Goal: Information Seeking & Learning: Learn about a topic

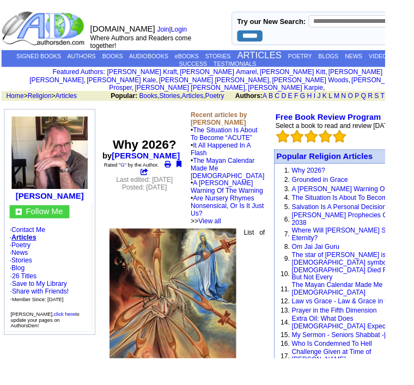
scroll to position [19, 0]
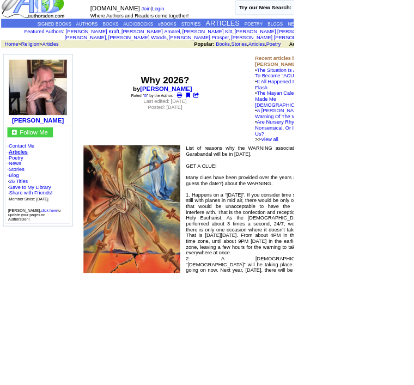
click at [259, 130] on link "Joel J Keene" at bounding box center [234, 125] width 73 height 9
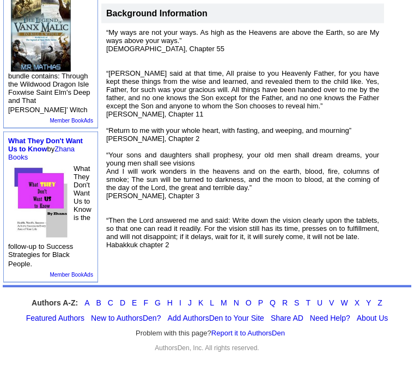
scroll to position [337, 0]
click at [240, 111] on font "“My ways are not your ways. As high as the Heavens are above the Earth, so are …" at bounding box center [242, 142] width 273 height 229
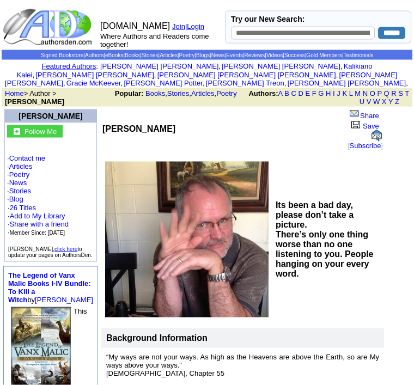
scroll to position [0, 0]
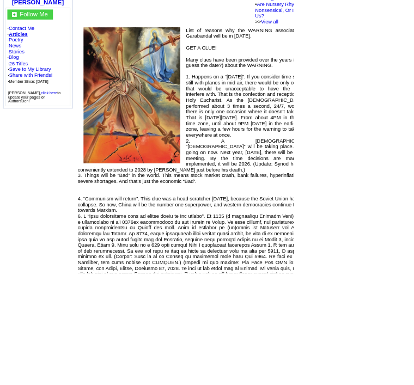
scroll to position [185, 0]
click at [235, 230] on img at bounding box center [186, 134] width 136 height 192
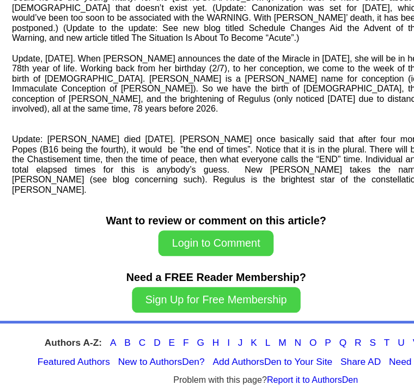
scroll to position [1750, 69]
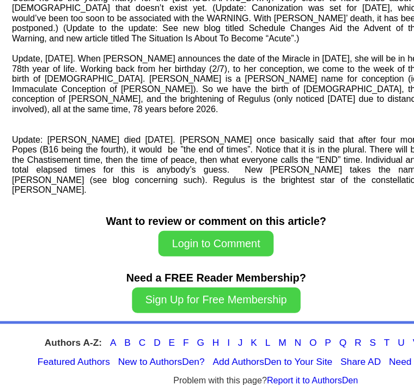
click at [160, 232] on button "Login to Comment" at bounding box center [205, 242] width 93 height 21
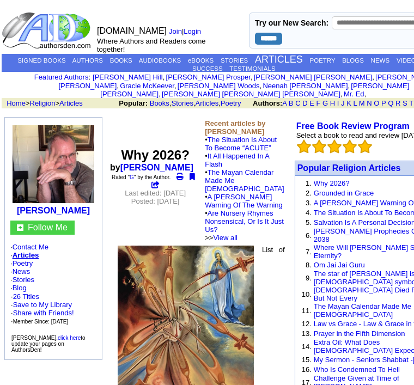
scroll to position [1824, 100]
